Goal: Information Seeking & Learning: Learn about a topic

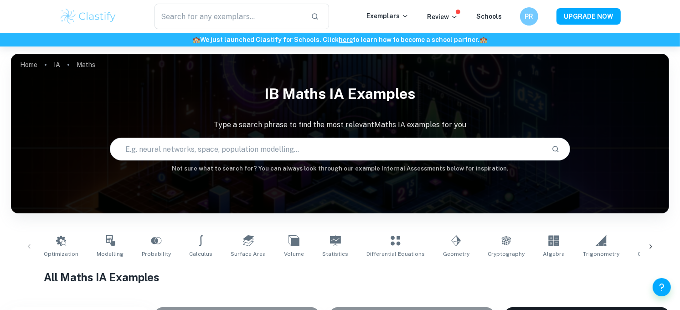
click at [298, 146] on input "text" at bounding box center [327, 149] width 434 height 26
type input "modeling"
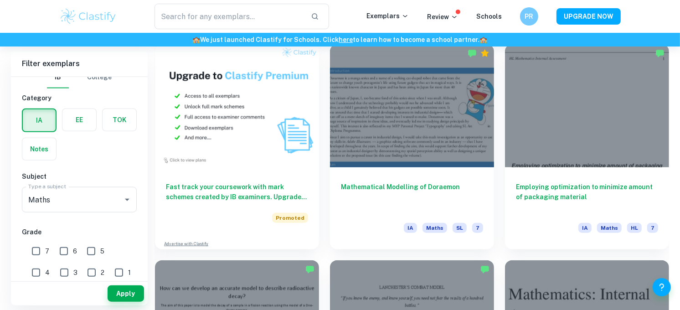
scroll to position [695, 0]
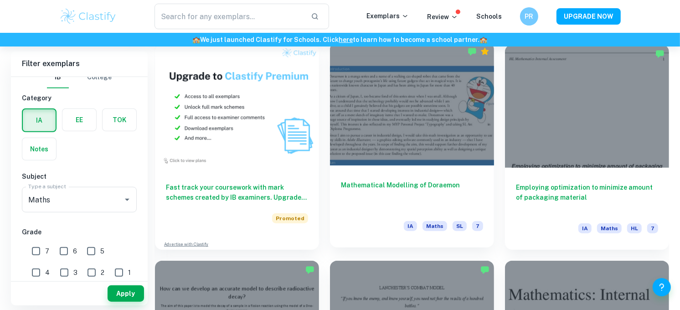
click at [394, 181] on h6 "Mathematical Modelling of Doraemon" at bounding box center [412, 195] width 142 height 30
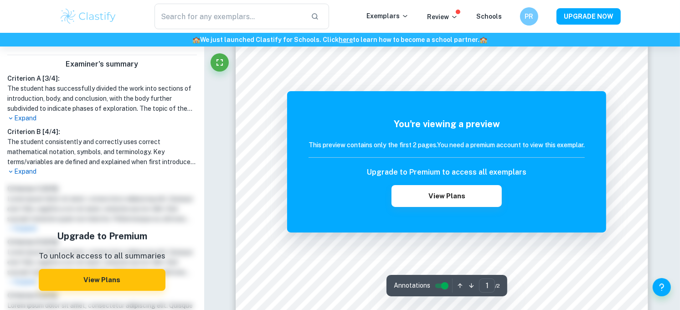
scroll to position [72, 0]
